Goal: Information Seeking & Learning: Learn about a topic

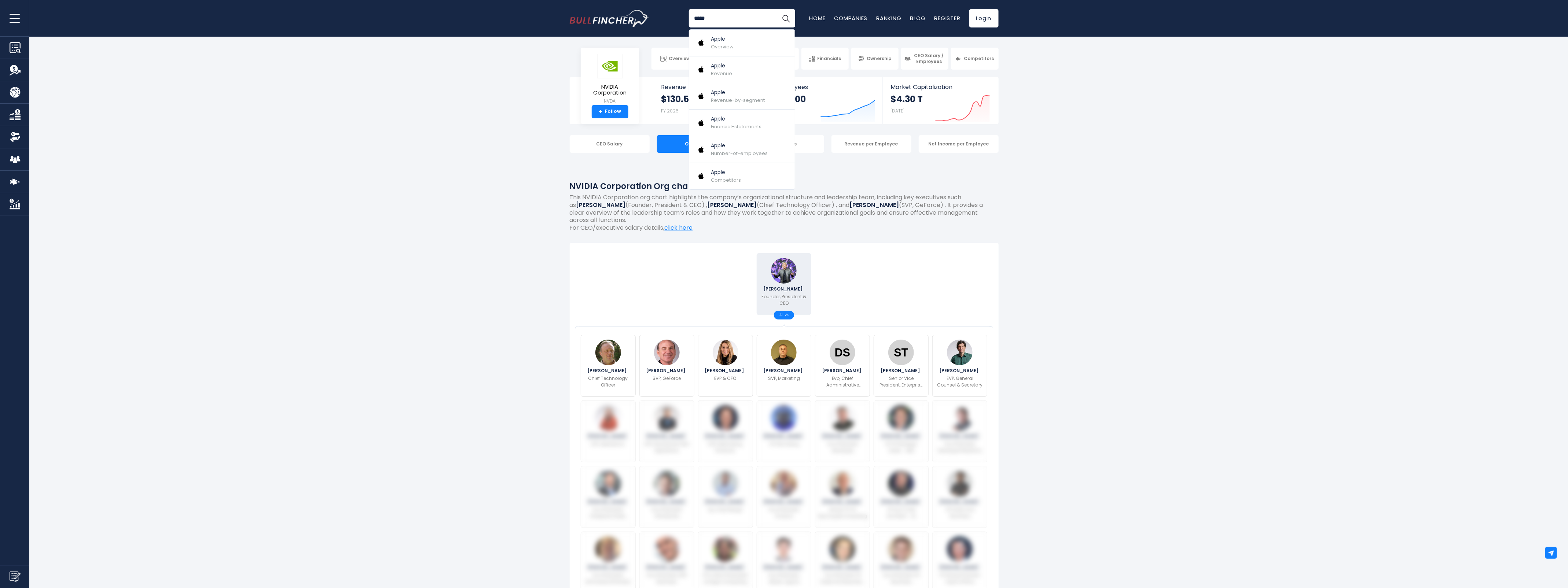
type input "*****"
drag, startPoint x: 0, startPoint y: 0, endPoint x: 749, endPoint y: 46, distance: 750.4
click at [749, 46] on link "Apple Overview" at bounding box center [742, 43] width 105 height 27
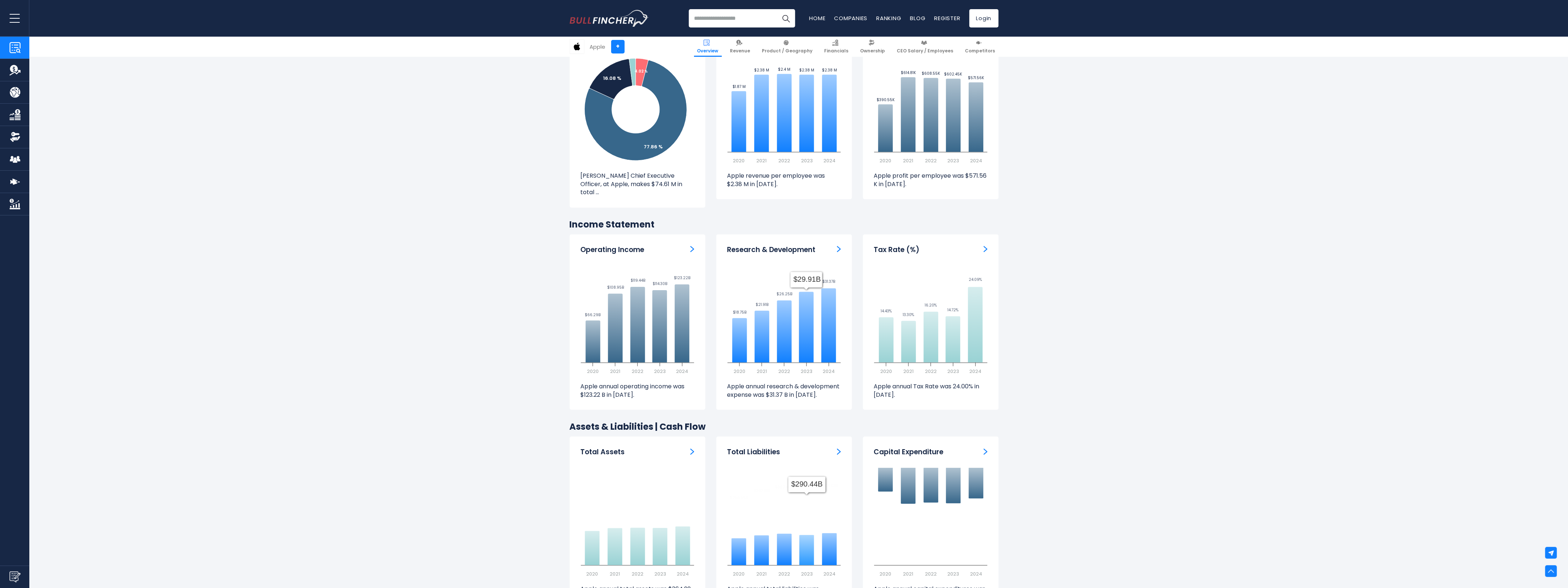
scroll to position [595, 0]
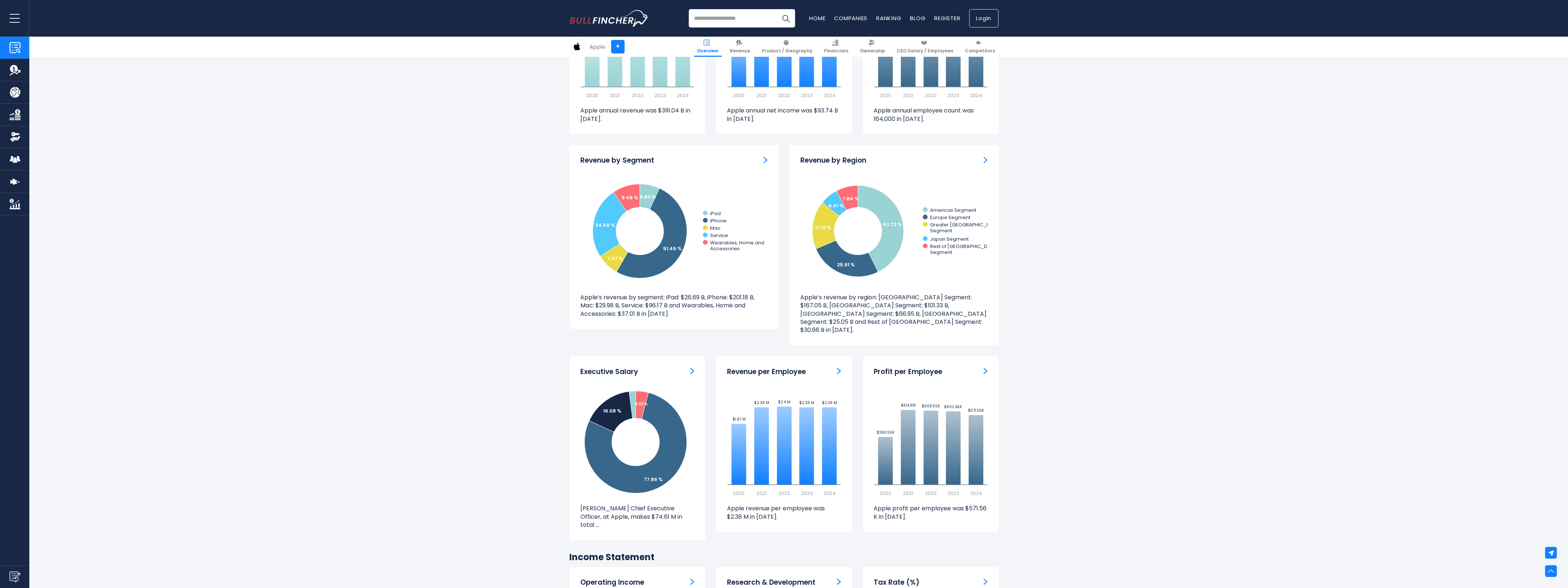
click at [984, 21] on link "Login" at bounding box center [984, 18] width 29 height 18
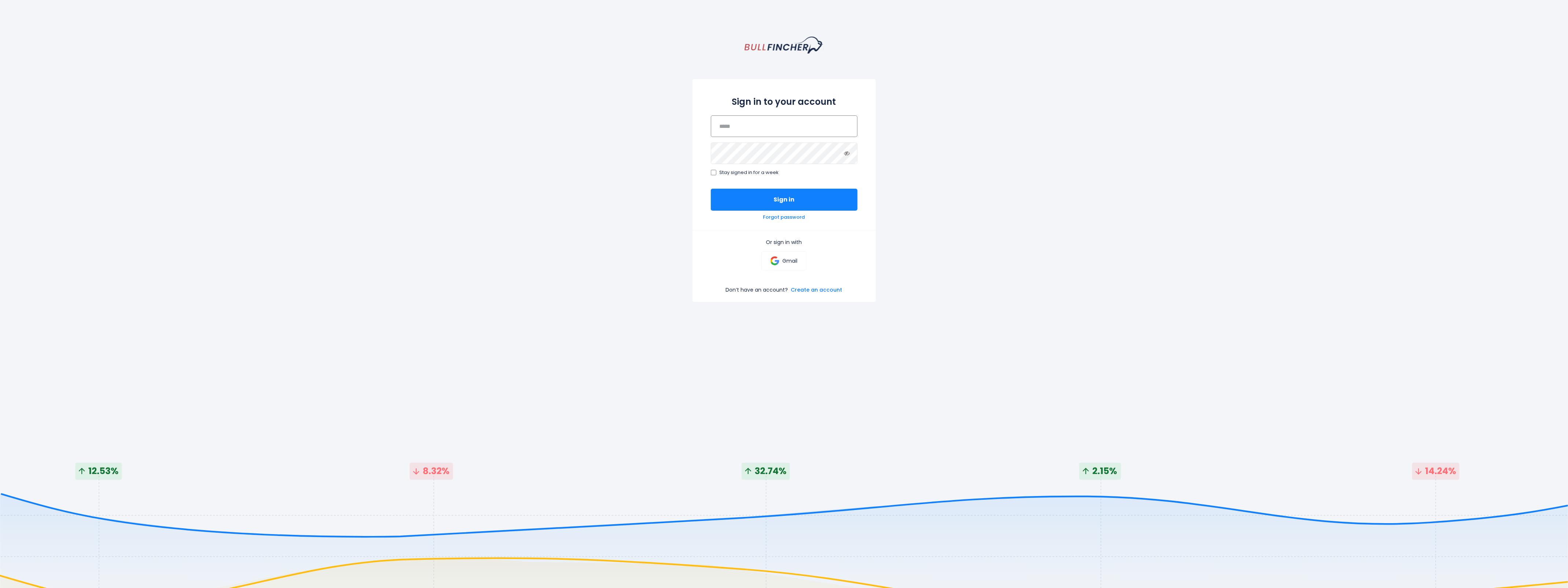
click at [801, 134] on input "email" at bounding box center [784, 126] width 147 height 21
click at [779, 259] on img at bounding box center [775, 261] width 9 height 9
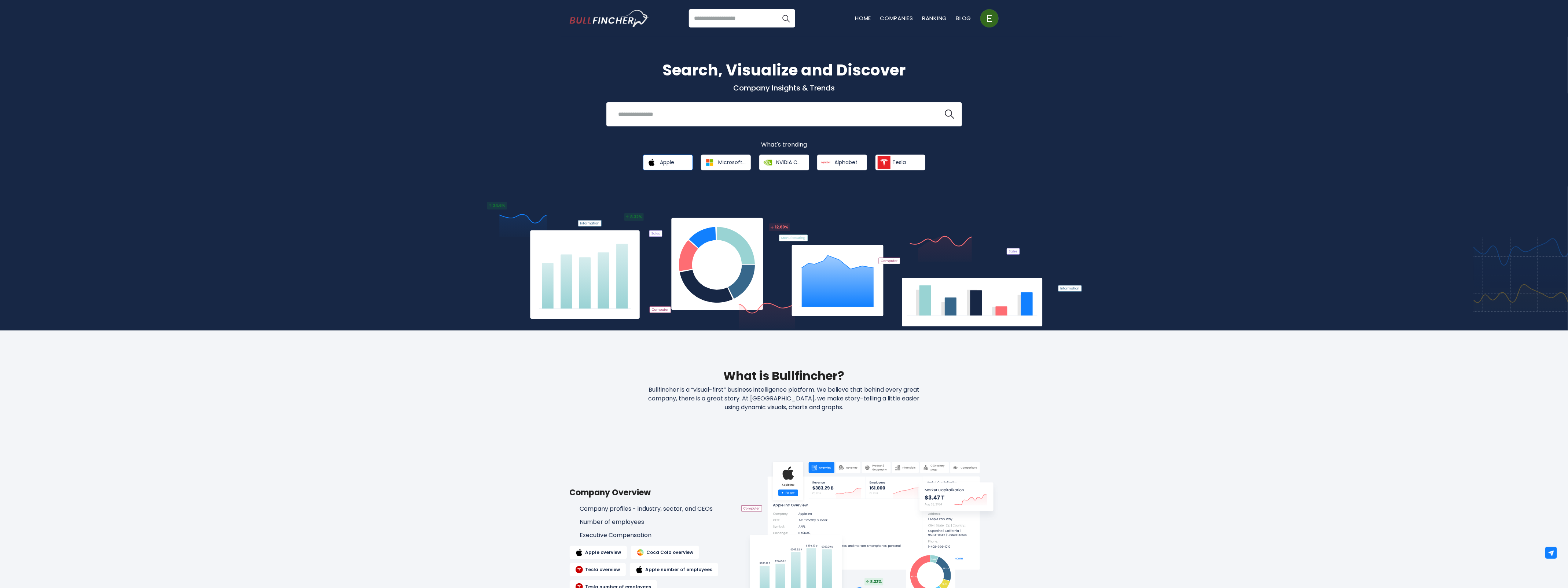
click at [668, 158] on link "Apple" at bounding box center [668, 163] width 50 height 16
